Goal: Book appointment/travel/reservation

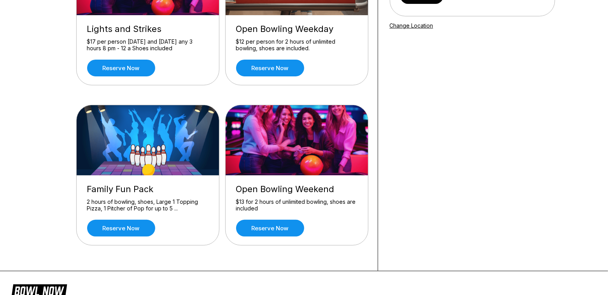
scroll to position [139, 0]
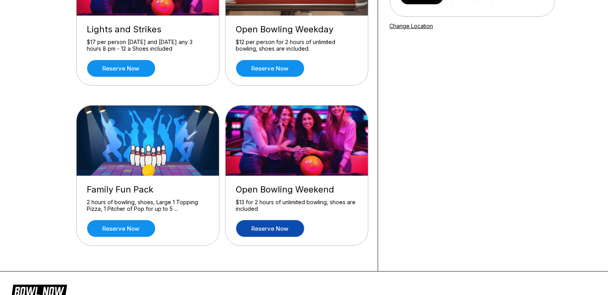
click at [265, 228] on link "Reserve now" at bounding box center [270, 228] width 68 height 17
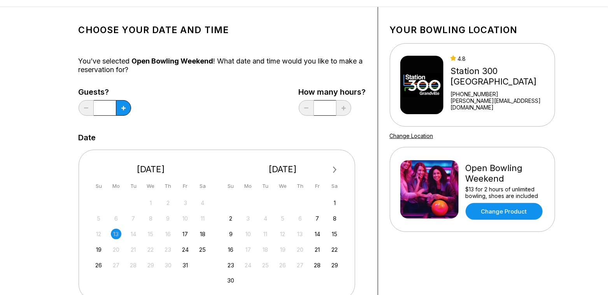
scroll to position [30, 0]
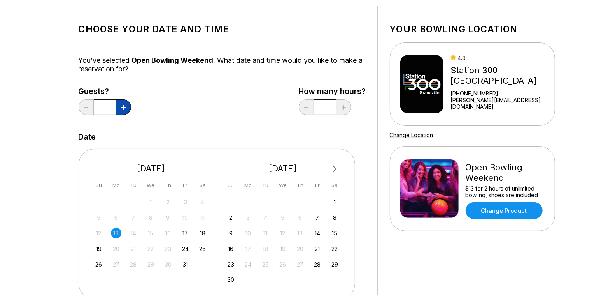
click at [124, 111] on button at bounding box center [123, 107] width 15 height 16
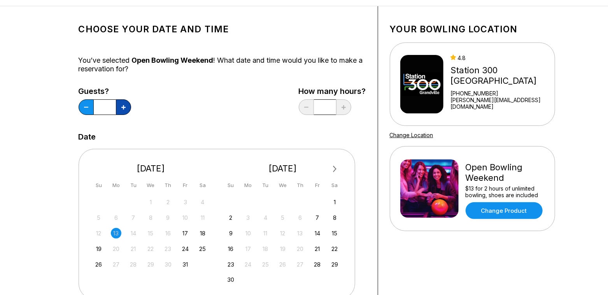
click at [124, 111] on button at bounding box center [123, 107] width 15 height 16
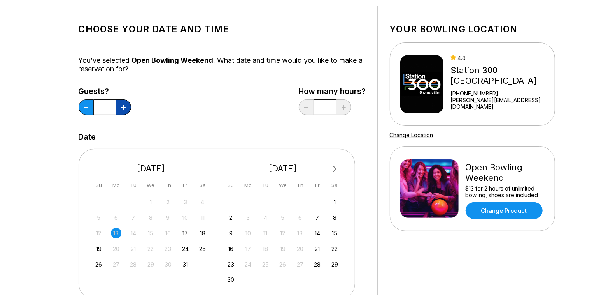
click at [124, 111] on button at bounding box center [123, 107] width 15 height 16
type input "**"
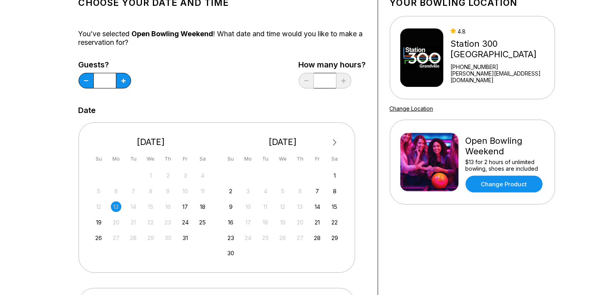
scroll to position [56, 0]
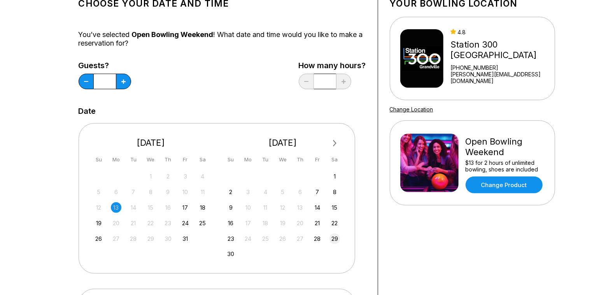
click at [334, 238] on div "29" at bounding box center [335, 238] width 11 height 11
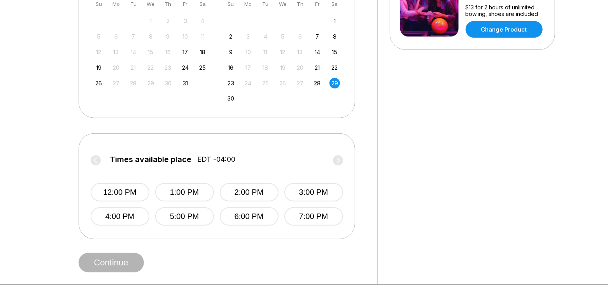
scroll to position [212, 0]
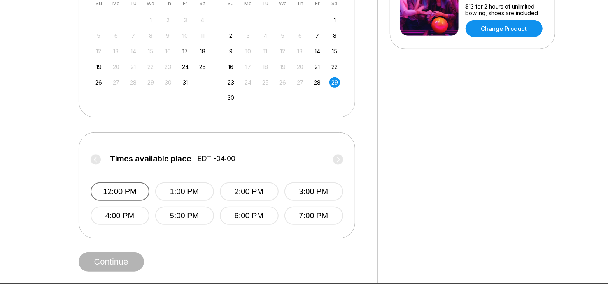
click at [109, 189] on button "12:00 PM" at bounding box center [120, 191] width 59 height 18
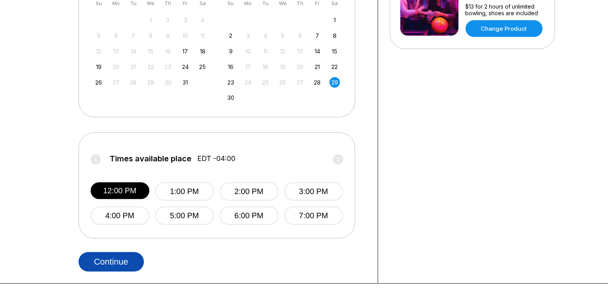
click at [127, 263] on button "Continue" at bounding box center [111, 261] width 65 height 19
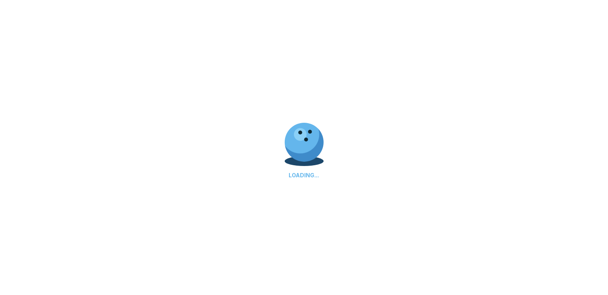
select select "**"
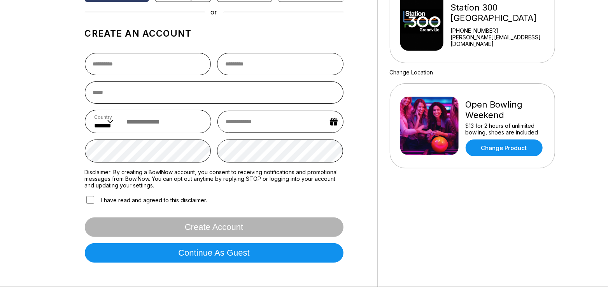
scroll to position [100, 0]
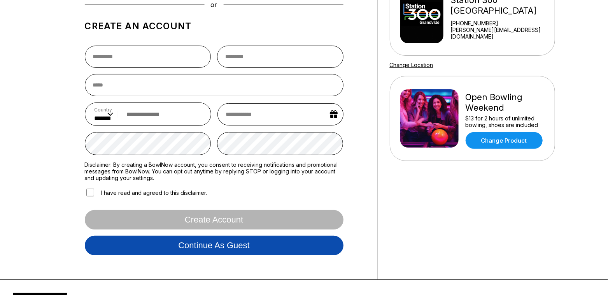
click at [157, 247] on button "Continue as guest" at bounding box center [214, 245] width 259 height 19
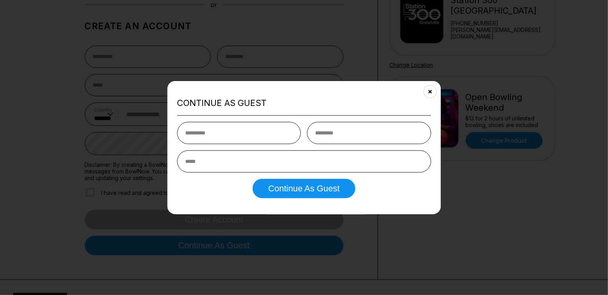
click at [230, 139] on input "text" at bounding box center [239, 133] width 124 height 22
type input "*****"
type input "*******"
click at [239, 163] on input "email" at bounding box center [304, 161] width 254 height 22
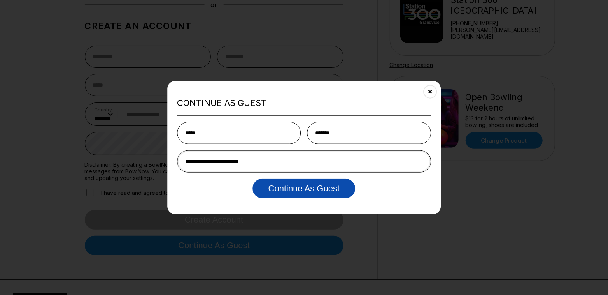
type input "**********"
click at [291, 193] on button "Continue as Guest" at bounding box center [304, 188] width 102 height 19
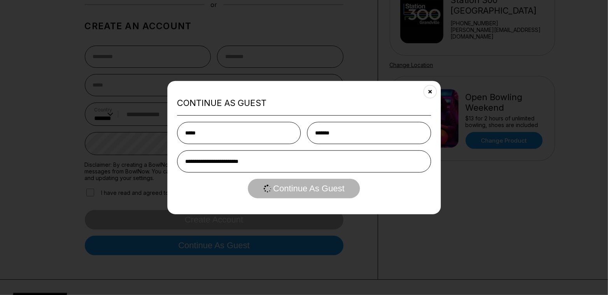
scroll to position [0, 0]
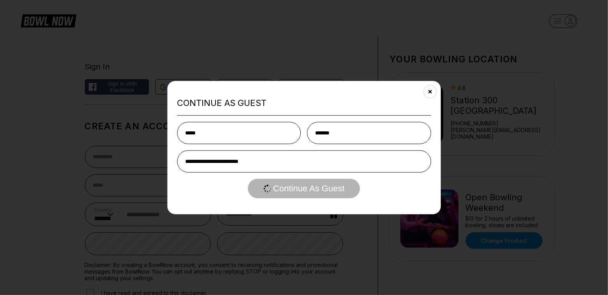
select select "**"
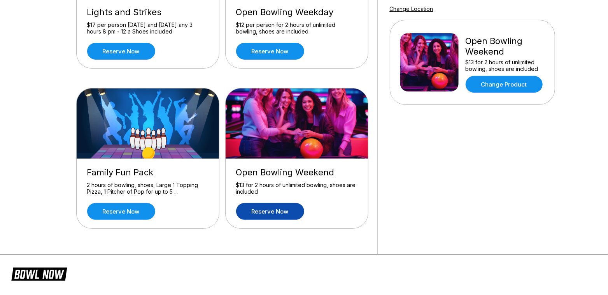
scroll to position [159, 0]
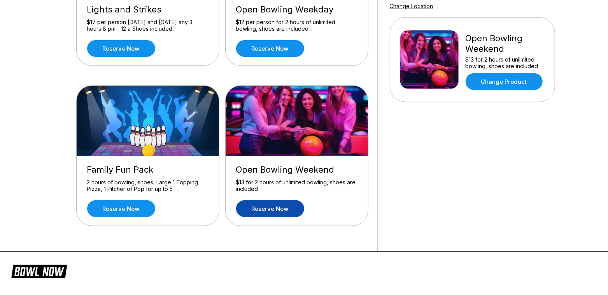
click at [261, 206] on link "Reserve now" at bounding box center [270, 208] width 68 height 17
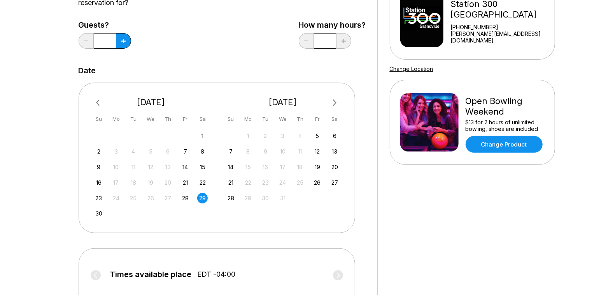
scroll to position [54, 0]
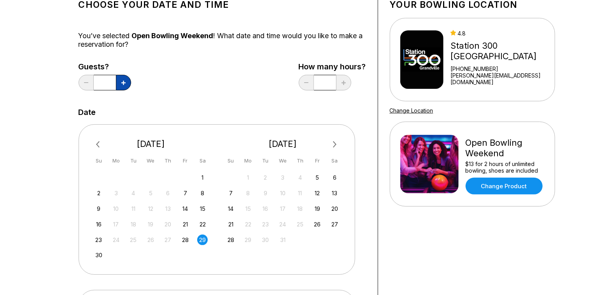
click at [125, 83] on icon at bounding box center [123, 83] width 4 height 4
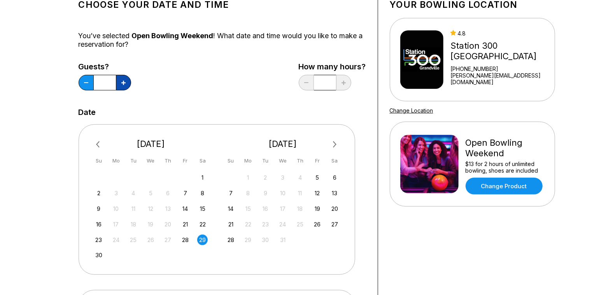
click at [125, 83] on icon at bounding box center [123, 83] width 4 height 4
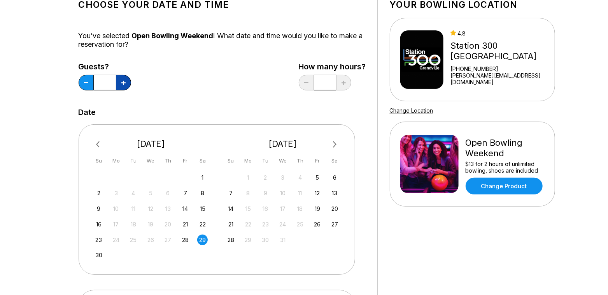
click at [125, 83] on icon at bounding box center [123, 83] width 4 height 4
type input "**"
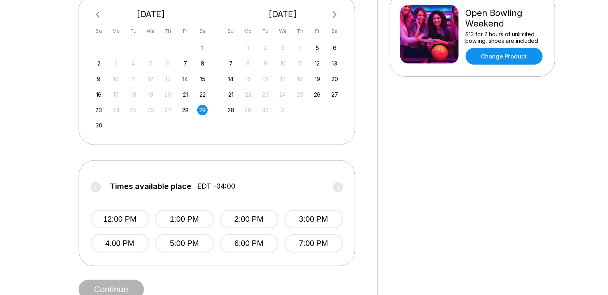
scroll to position [200, 0]
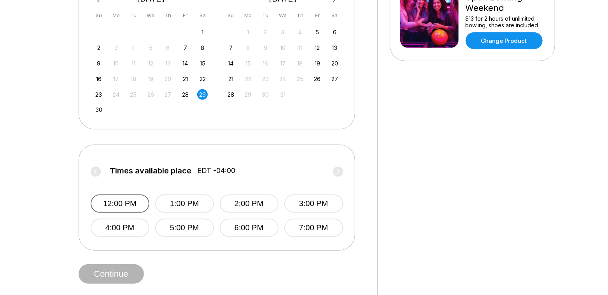
drag, startPoint x: 117, startPoint y: 196, endPoint x: 118, endPoint y: 206, distance: 9.8
click at [117, 196] on button "12:00 PM" at bounding box center [120, 203] width 59 height 18
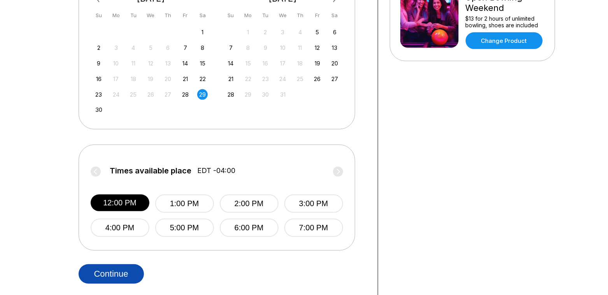
click at [119, 275] on button "Continue" at bounding box center [111, 273] width 65 height 19
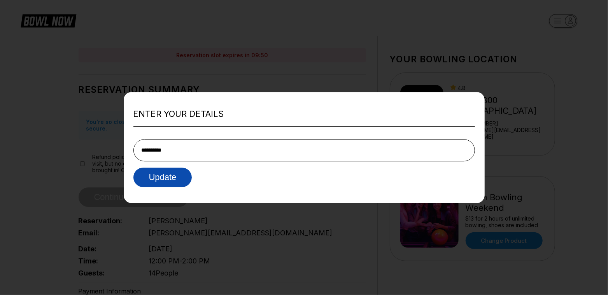
type input "**********"
click at [167, 177] on button "Update" at bounding box center [163, 176] width 59 height 19
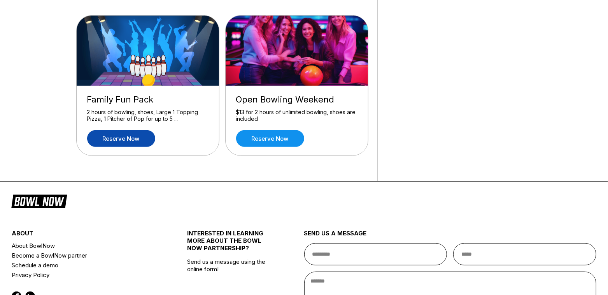
scroll to position [220, 0]
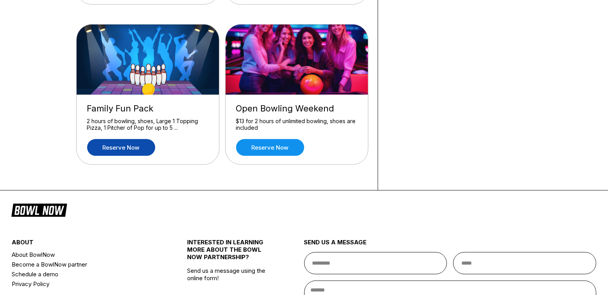
click at [112, 147] on link "Reserve now" at bounding box center [121, 147] width 68 height 17
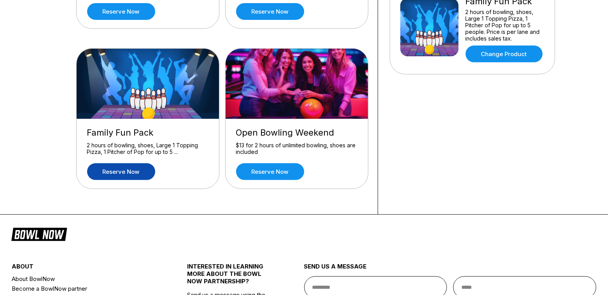
scroll to position [197, 0]
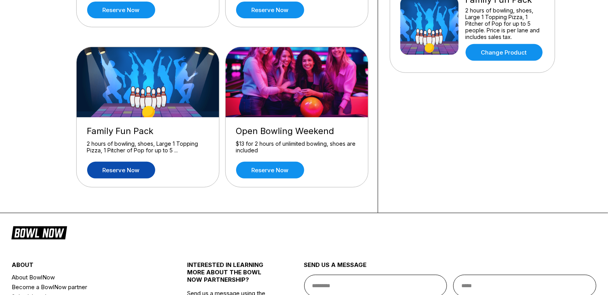
click at [138, 170] on link "Reserve now" at bounding box center [121, 170] width 68 height 17
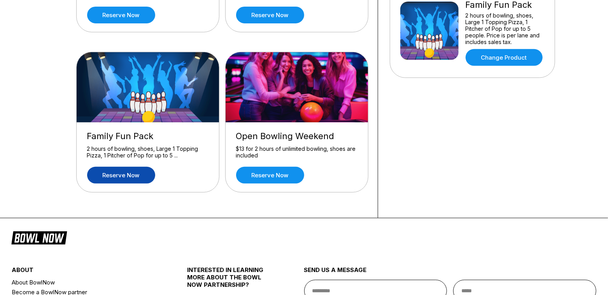
scroll to position [241, 0]
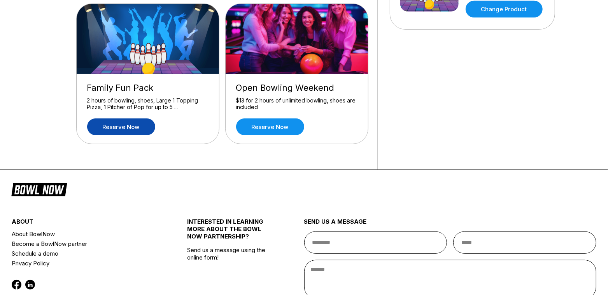
click at [135, 129] on link "Reserve now" at bounding box center [121, 126] width 68 height 17
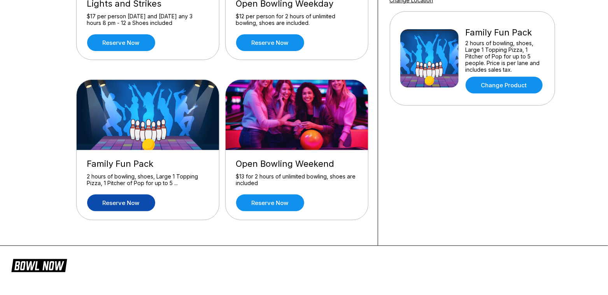
scroll to position [207, 0]
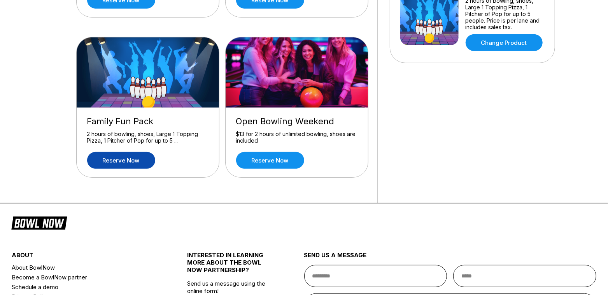
click at [130, 163] on link "Reserve now" at bounding box center [121, 160] width 68 height 17
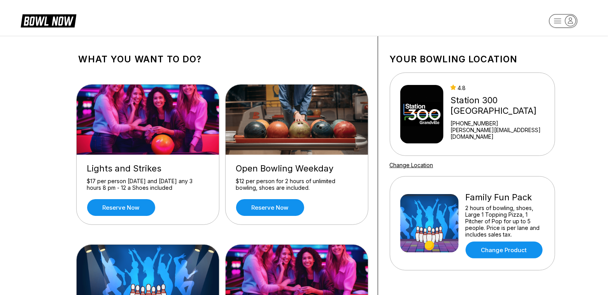
scroll to position [6, 0]
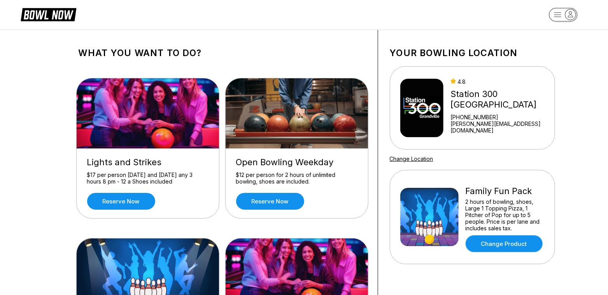
click at [494, 249] on div "Family Fun Pack 2 hours of bowling, shoes, Large 1 Topping Pizza, 1 Pitcher of …" at bounding box center [472, 217] width 165 height 94
click at [495, 244] on link "Change Product" at bounding box center [504, 243] width 77 height 17
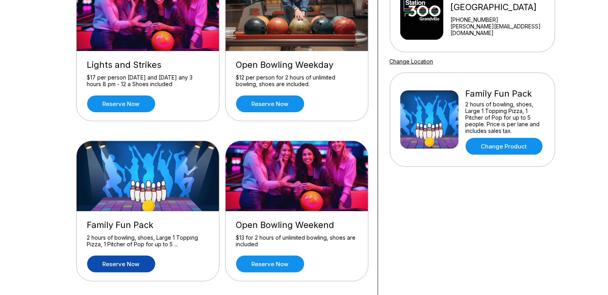
scroll to position [134, 0]
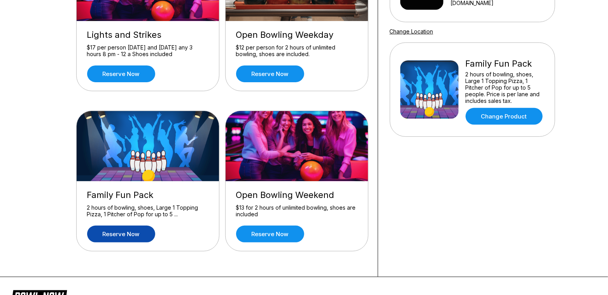
click at [145, 229] on link "Reserve now" at bounding box center [121, 233] width 68 height 17
